Goal: Transaction & Acquisition: Obtain resource

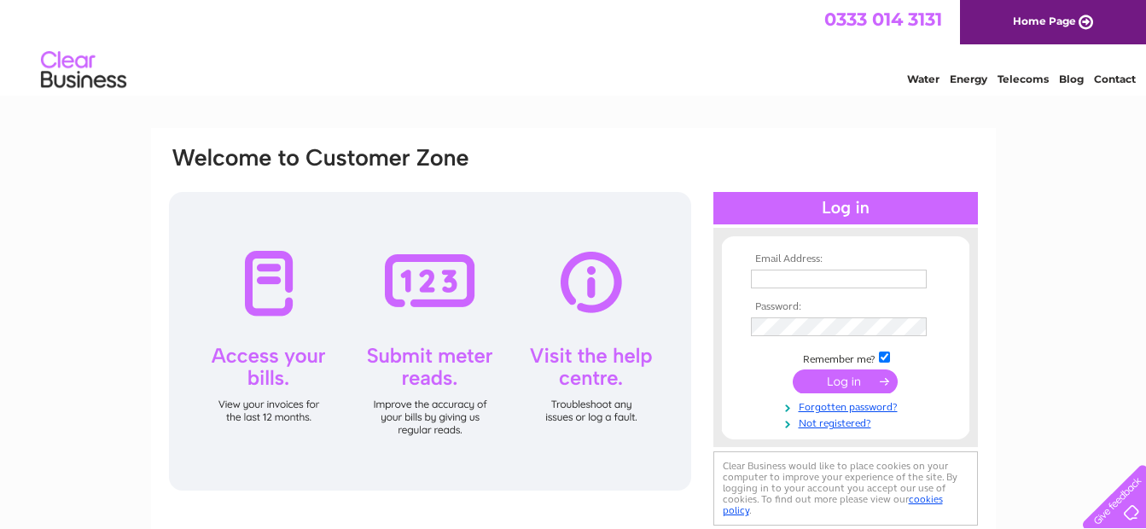
type input "adasocialclub@virginmedia.com"
click at [847, 377] on input "submit" at bounding box center [844, 381] width 105 height 24
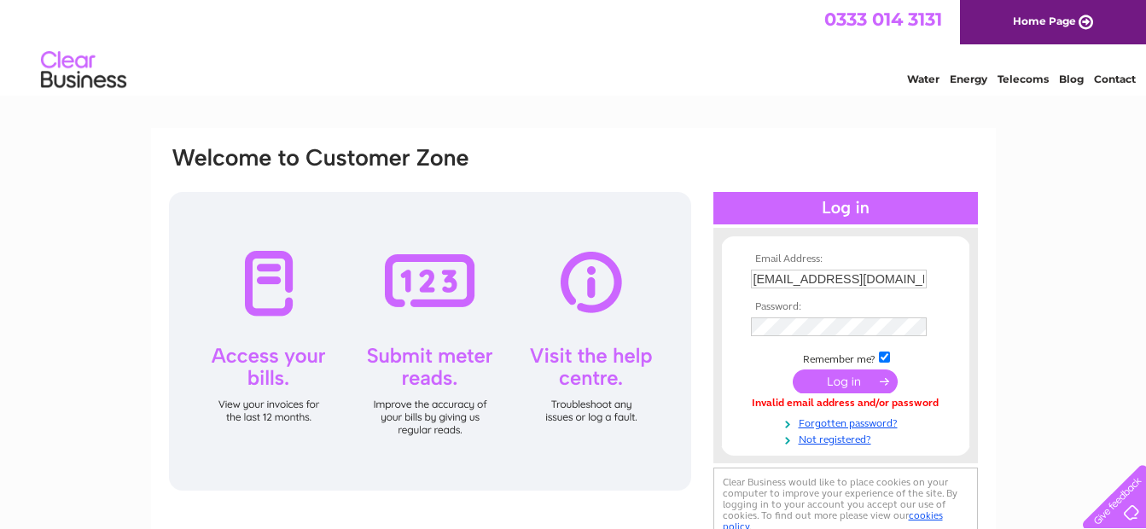
click at [736, 381] on form "Email Address: adasocialclub@virginmedia.com Password: Forgotten password?" at bounding box center [845, 349] width 247 height 193
click at [832, 381] on input "submit" at bounding box center [844, 381] width 105 height 24
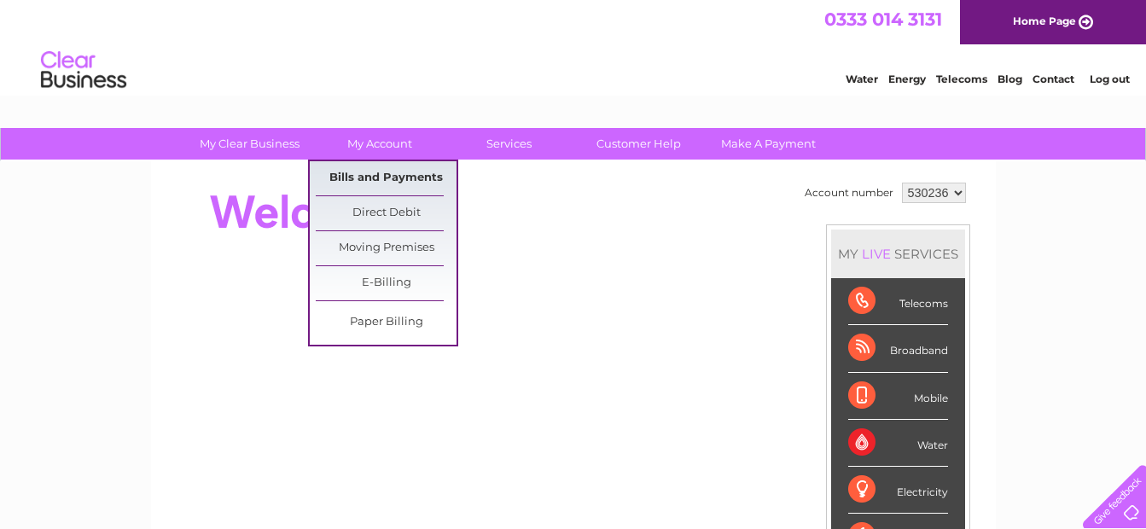
click at [396, 174] on link "Bills and Payments" at bounding box center [386, 178] width 141 height 34
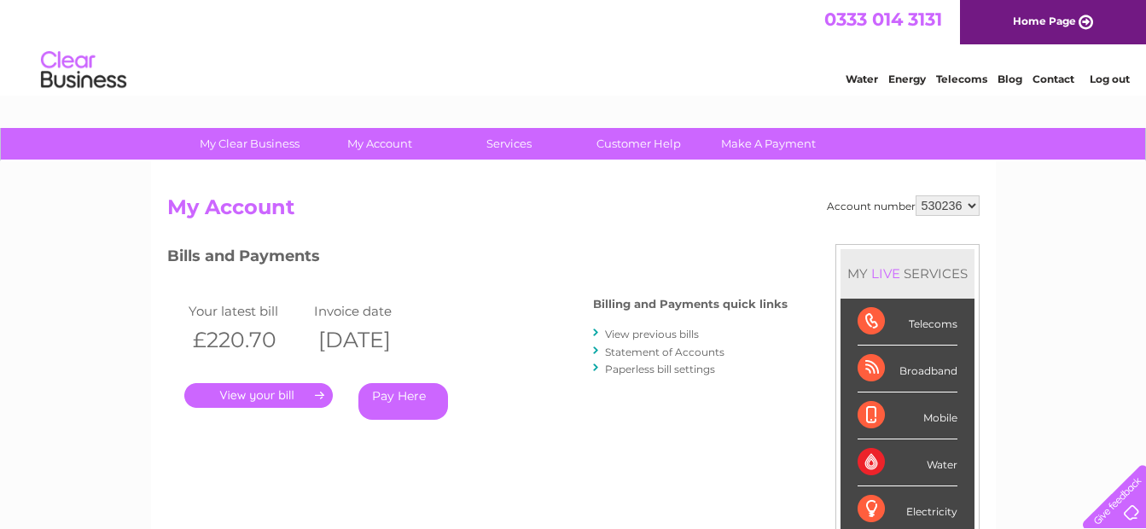
click at [280, 398] on link "." at bounding box center [258, 395] width 148 height 25
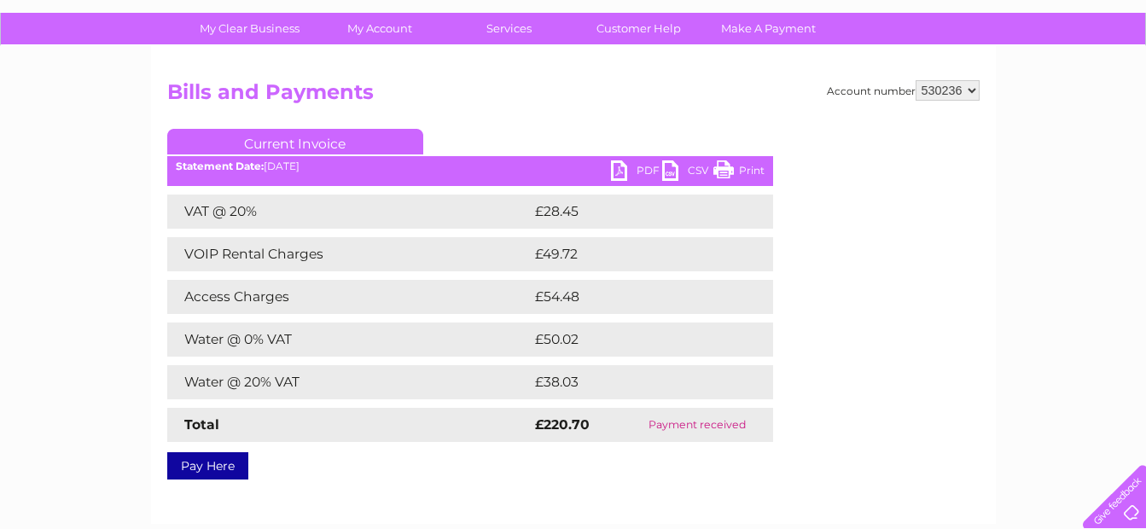
scroll to position [112, 0]
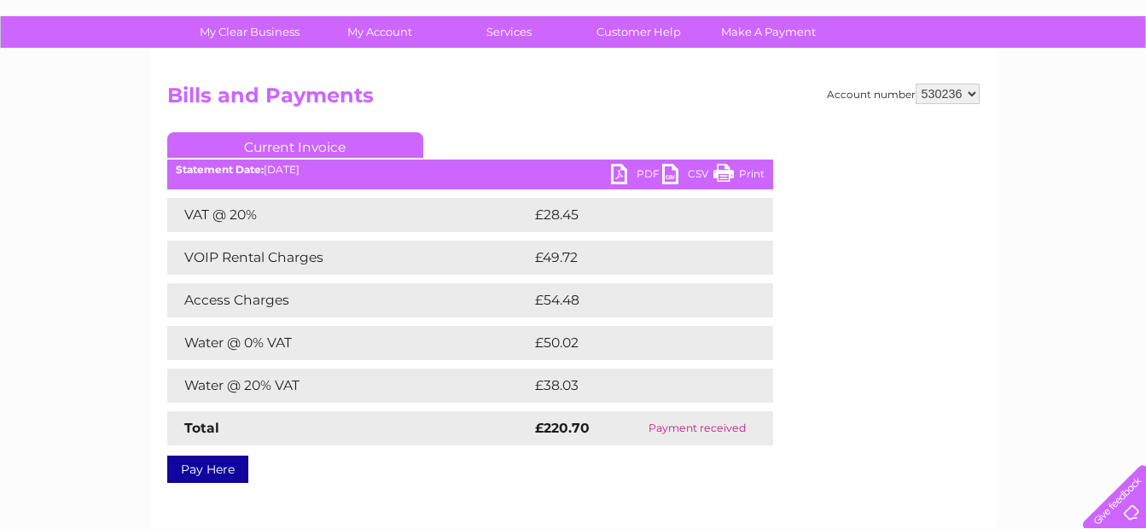
click at [342, 138] on link "Current Invoice" at bounding box center [295, 145] width 256 height 26
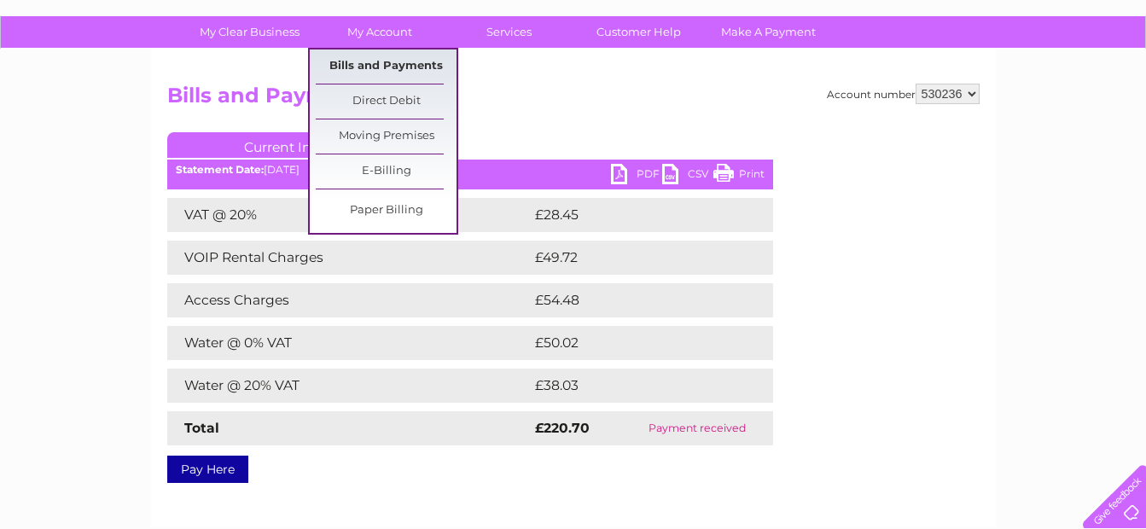
click at [390, 56] on link "Bills and Payments" at bounding box center [386, 66] width 141 height 34
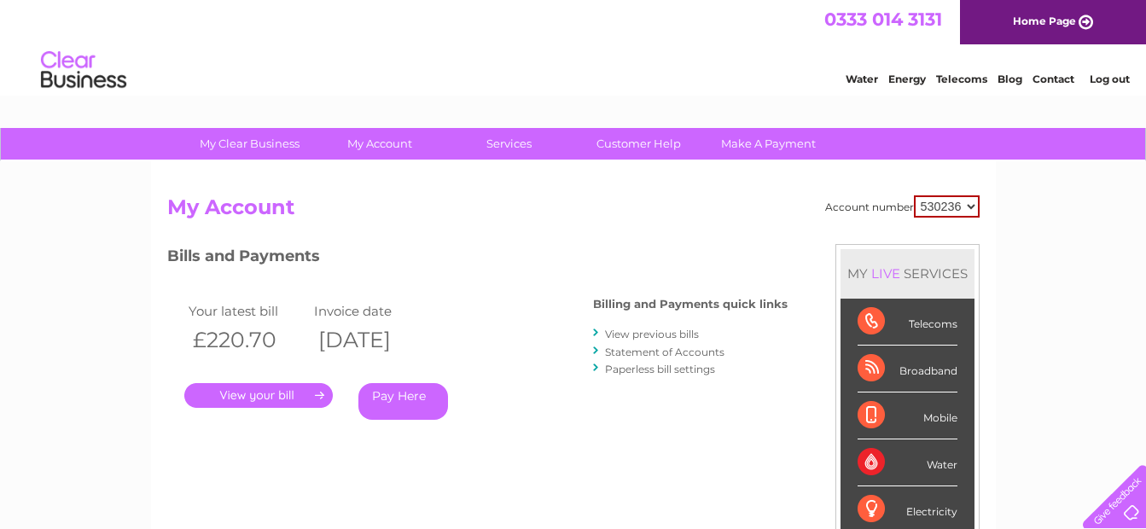
click at [634, 333] on link "View previous bills" at bounding box center [652, 334] width 94 height 13
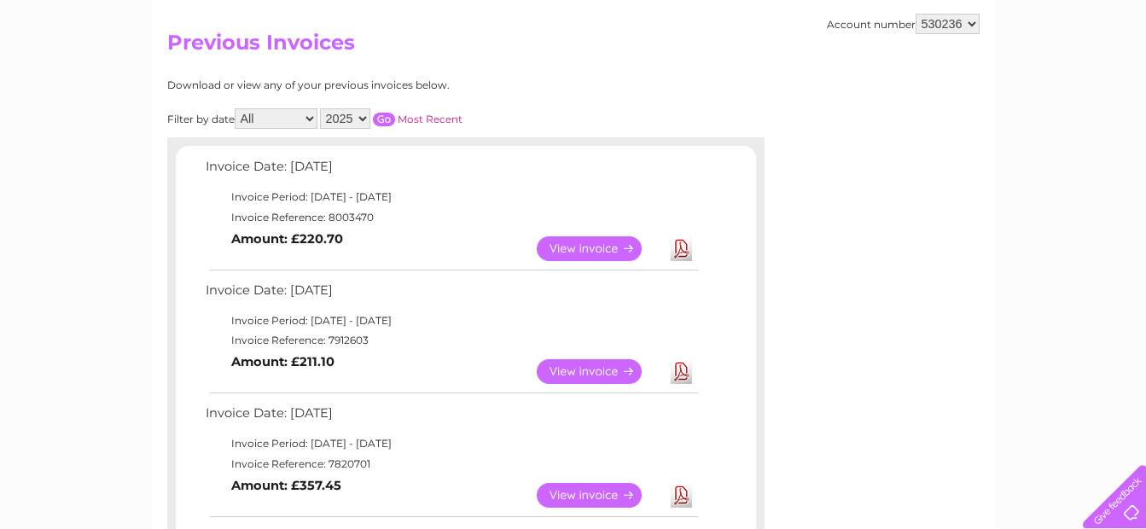
scroll to position [162, 0]
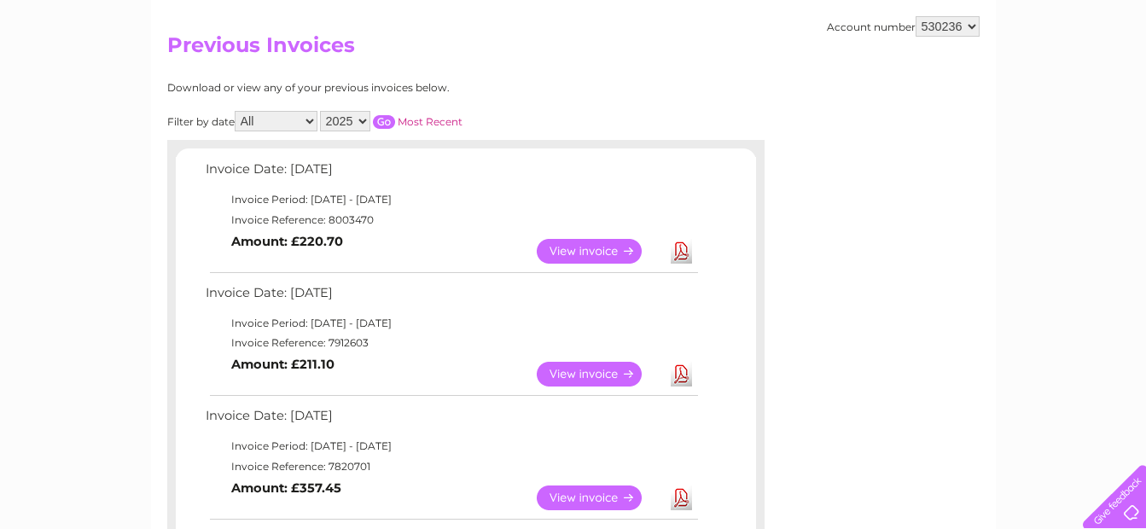
click at [681, 256] on link "Download" at bounding box center [680, 251] width 21 height 25
click at [680, 248] on link "Download" at bounding box center [680, 251] width 21 height 25
click at [679, 368] on link "Download" at bounding box center [680, 374] width 21 height 25
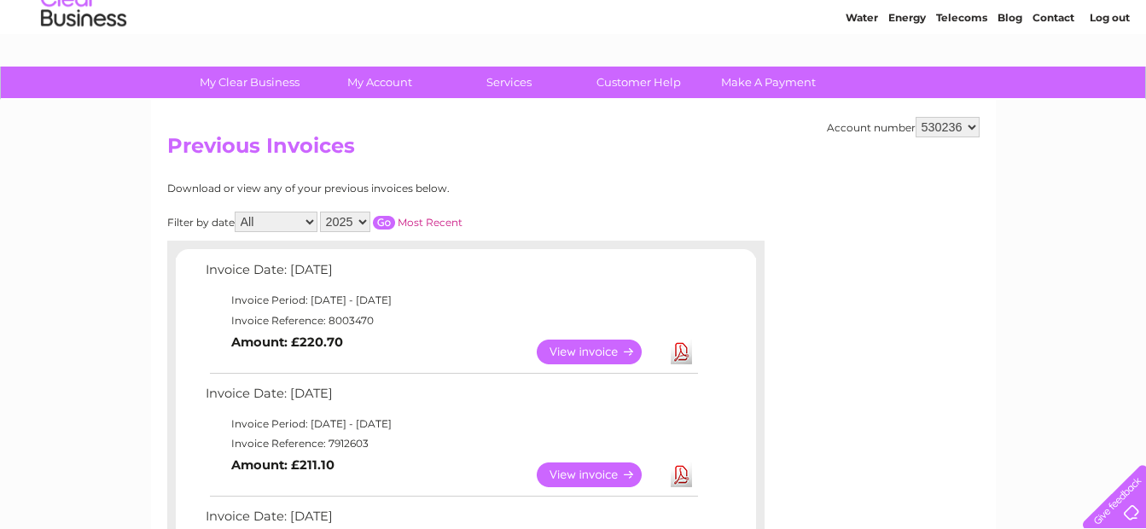
scroll to position [0, 0]
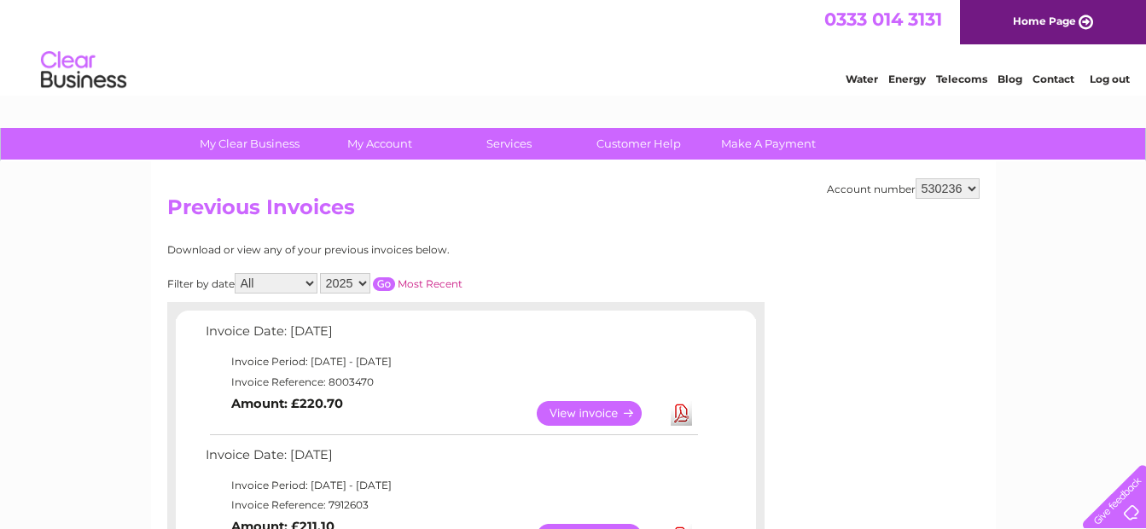
click at [1101, 76] on link "Log out" at bounding box center [1109, 79] width 40 height 13
